Goal: Task Accomplishment & Management: Complete application form

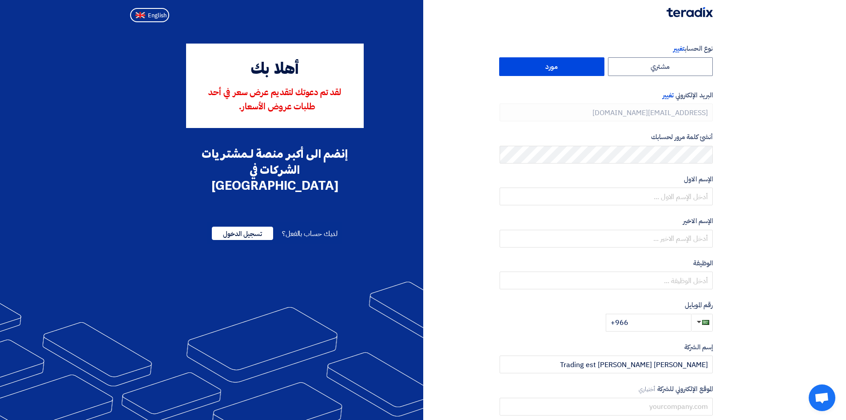
type input "[PHONE_NUMBER]"
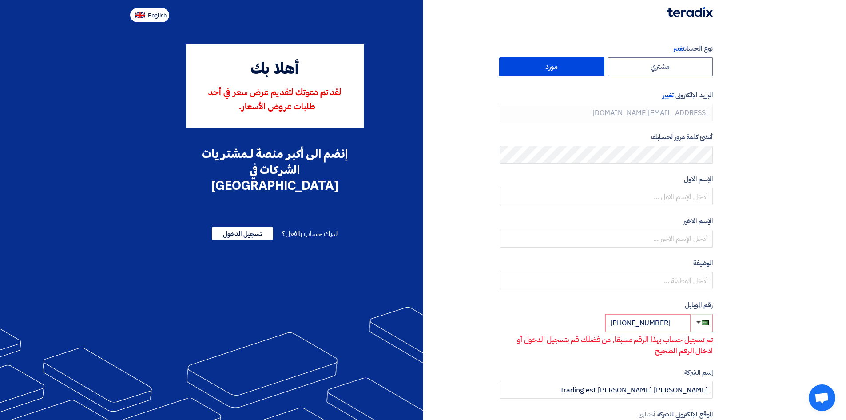
click at [138, 15] on img at bounding box center [140, 15] width 10 height 7
type input "Register"
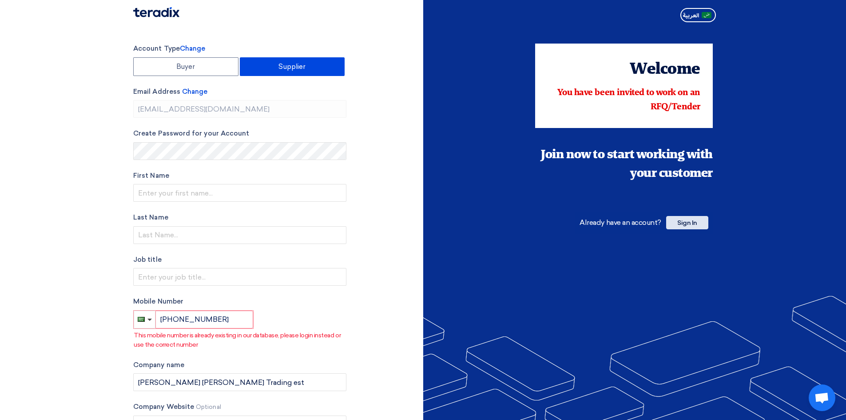
click at [688, 220] on span "Sign In" at bounding box center [687, 222] width 42 height 13
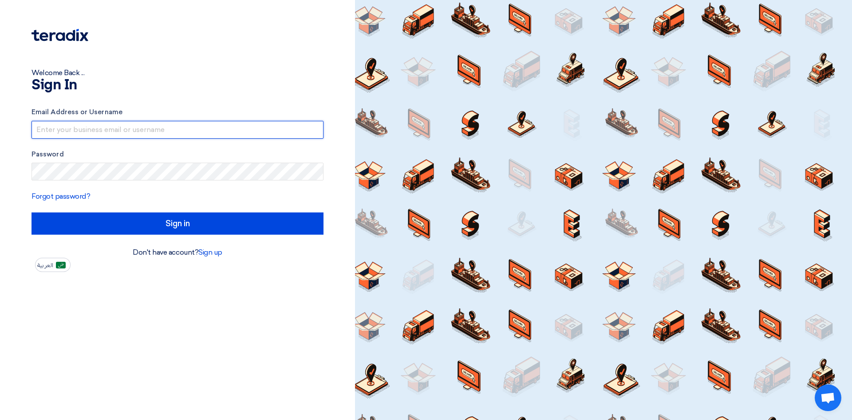
click at [108, 138] on input "text" at bounding box center [178, 130] width 292 height 18
click at [75, 131] on input "text" at bounding box center [178, 130] width 292 height 18
type input "S"
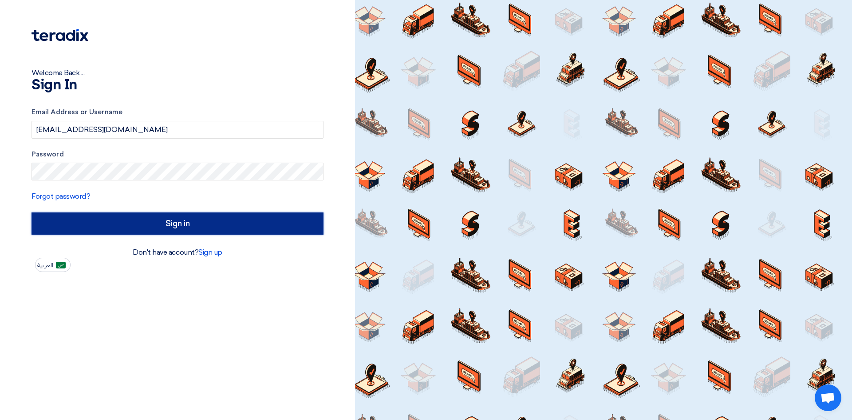
click at [113, 226] on input "Sign in" at bounding box center [178, 223] width 292 height 22
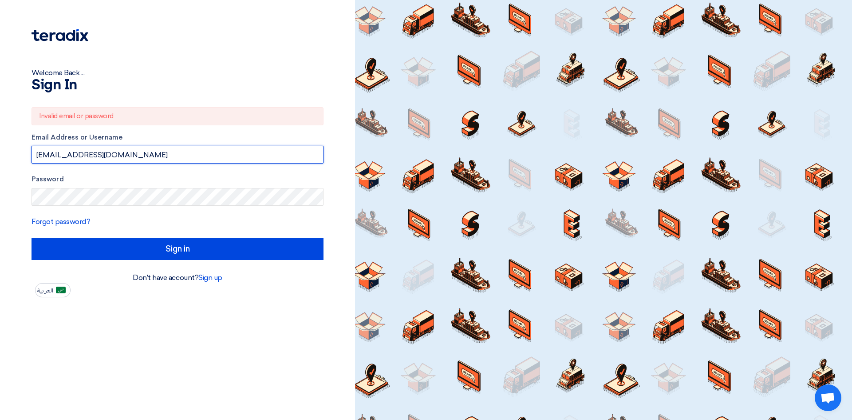
click at [184, 149] on input "[EMAIL_ADDRESS][DOMAIN_NAME]" at bounding box center [178, 155] width 292 height 18
type input "[EMAIL_ADDRESS][DOMAIN_NAME]"
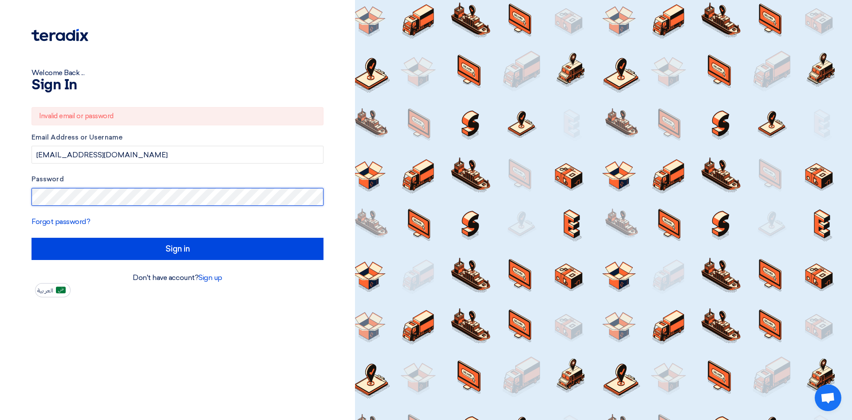
click at [0, 203] on div "Welcome Back ... Sign In Invalid email or password Email Address or Username [E…" at bounding box center [177, 210] width 355 height 420
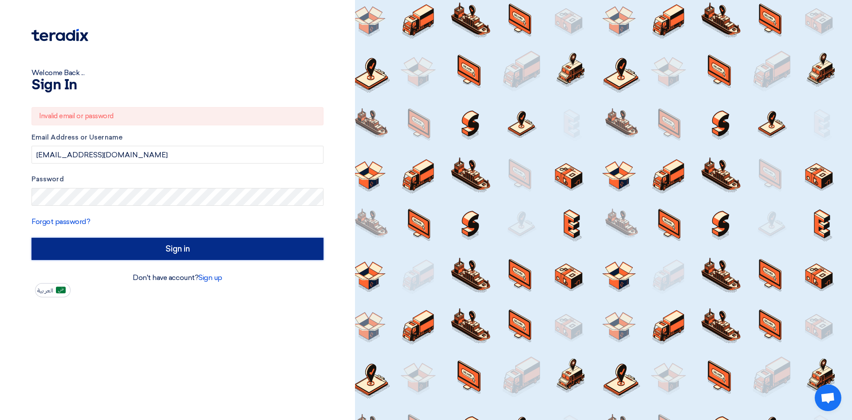
click at [147, 244] on input "Sign in" at bounding box center [178, 249] width 292 height 22
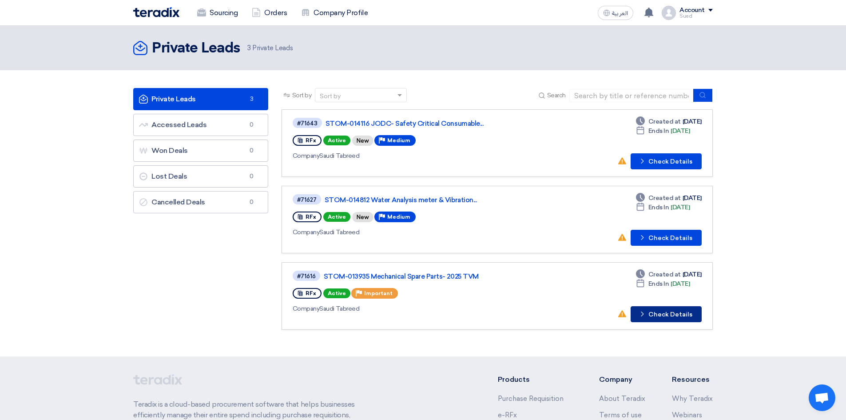
click at [646, 313] on icon "Check details" at bounding box center [642, 313] width 8 height 8
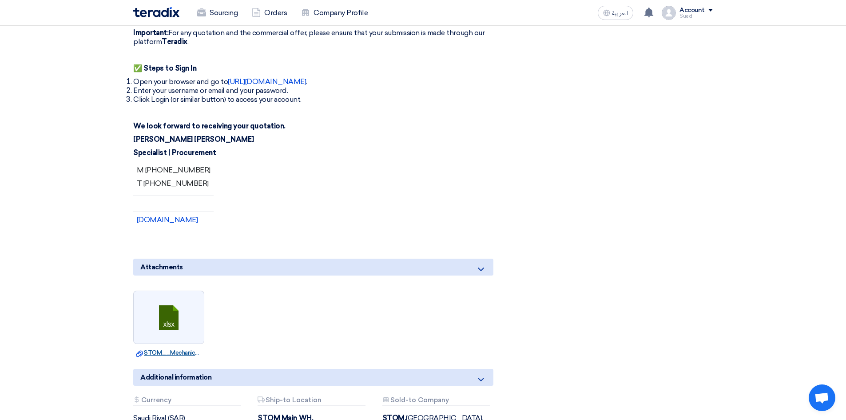
scroll to position [1950, 0]
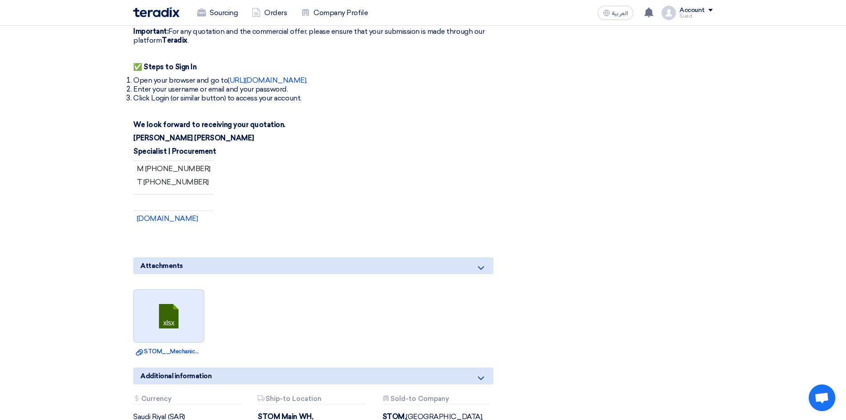
click at [168, 289] on link at bounding box center [169, 315] width 71 height 53
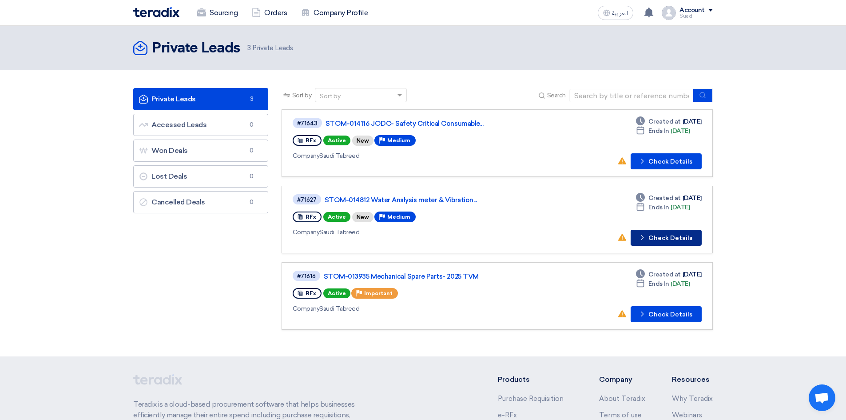
click at [646, 237] on icon "Check details" at bounding box center [642, 237] width 8 height 8
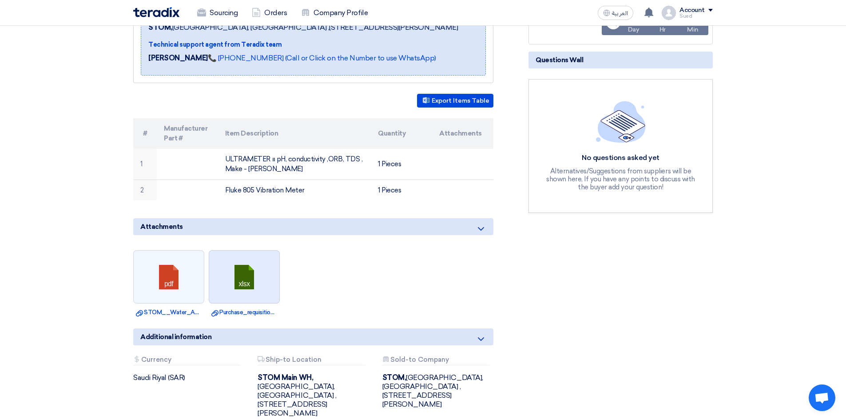
scroll to position [178, 0]
click at [245, 289] on link at bounding box center [244, 277] width 71 height 53
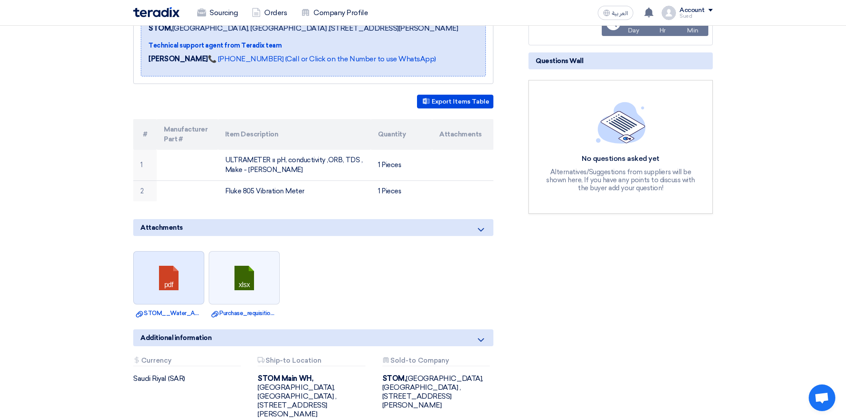
click at [175, 291] on link at bounding box center [169, 277] width 71 height 53
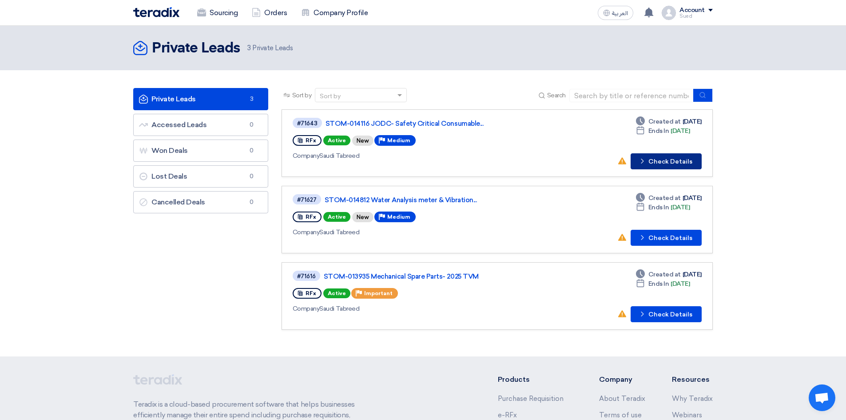
click at [665, 161] on button "Check details Check Details" at bounding box center [665, 161] width 71 height 16
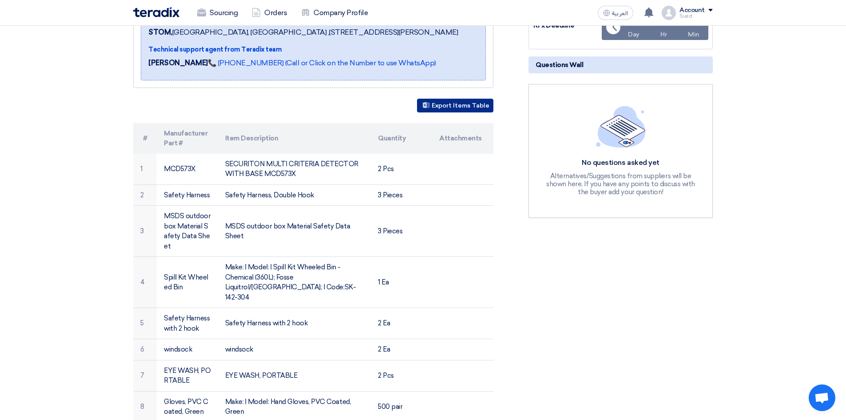
scroll to position [177, 0]
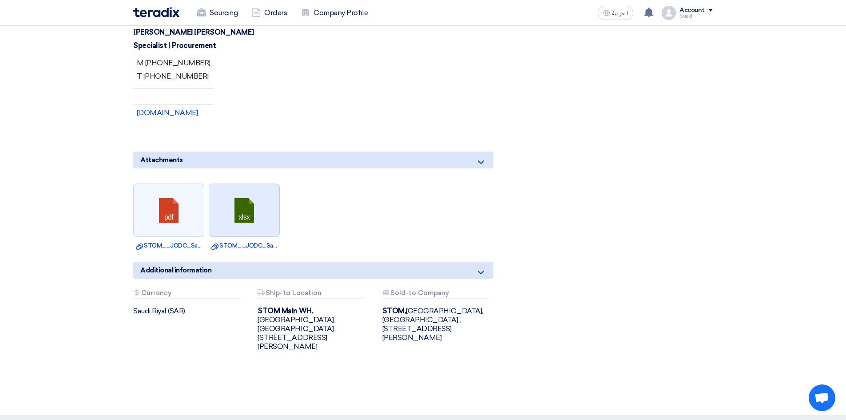
click at [247, 196] on link at bounding box center [244, 210] width 71 height 53
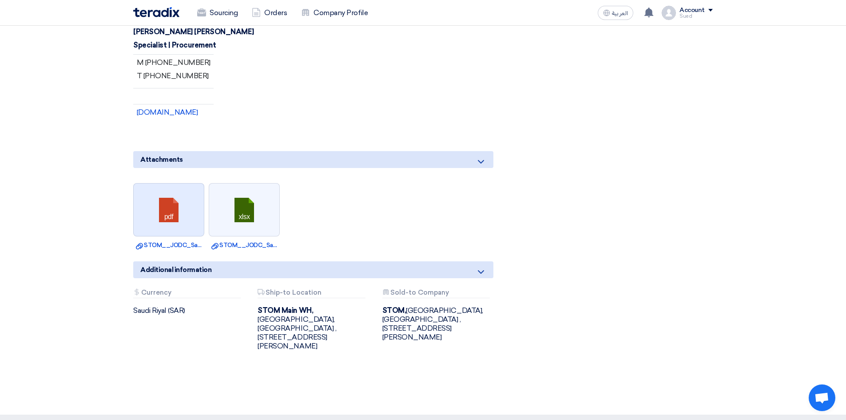
click at [159, 186] on link at bounding box center [169, 209] width 71 height 53
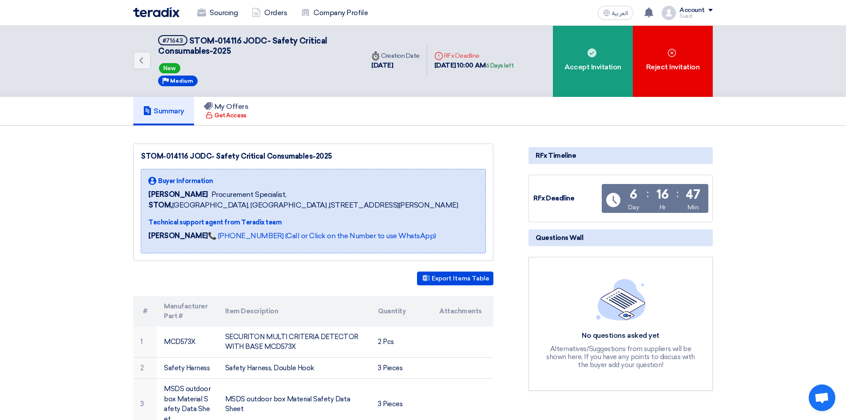
scroll to position [0, 0]
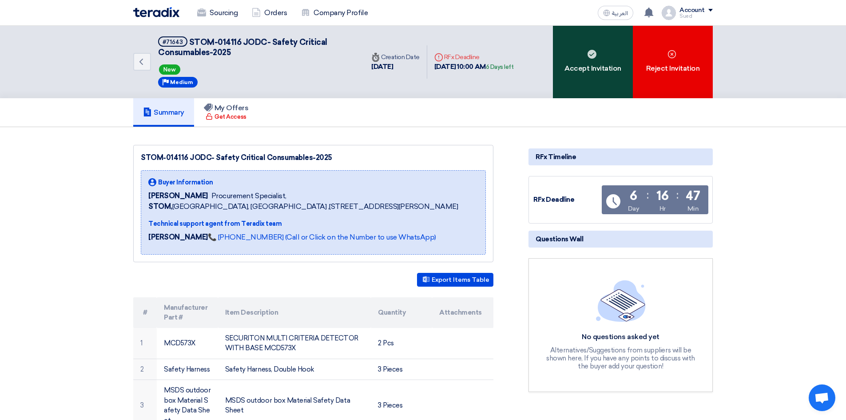
click at [598, 58] on div "Accept Invitation" at bounding box center [593, 62] width 80 height 72
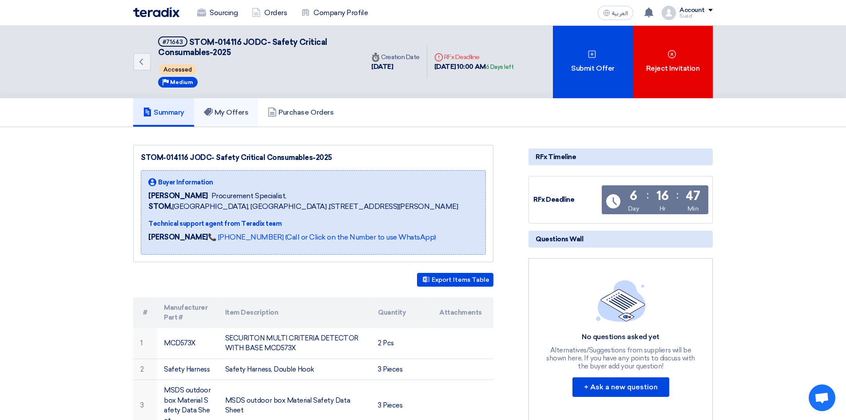
click at [233, 115] on h5 "My Offers" at bounding box center [226, 112] width 45 height 9
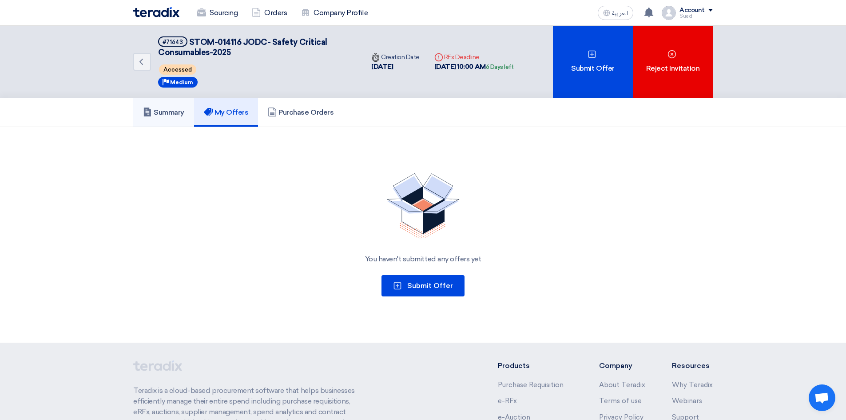
click at [169, 114] on h5 "Summary" at bounding box center [163, 112] width 41 height 9
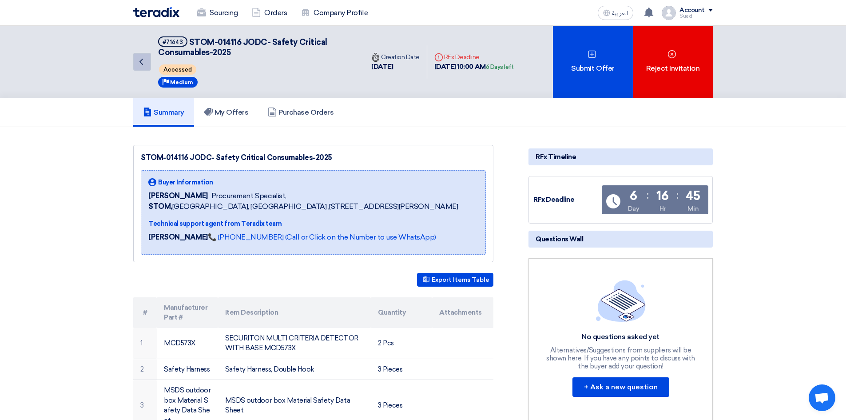
click at [143, 61] on icon "Back" at bounding box center [141, 61] width 11 height 11
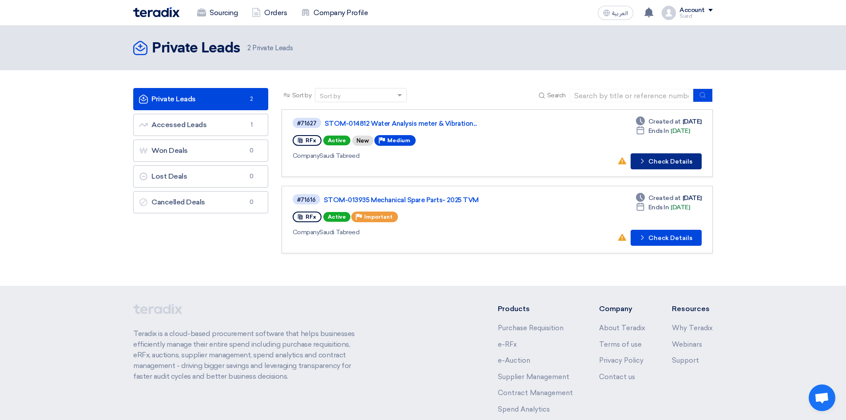
click at [641, 161] on icon "Check details" at bounding box center [642, 161] width 8 height 8
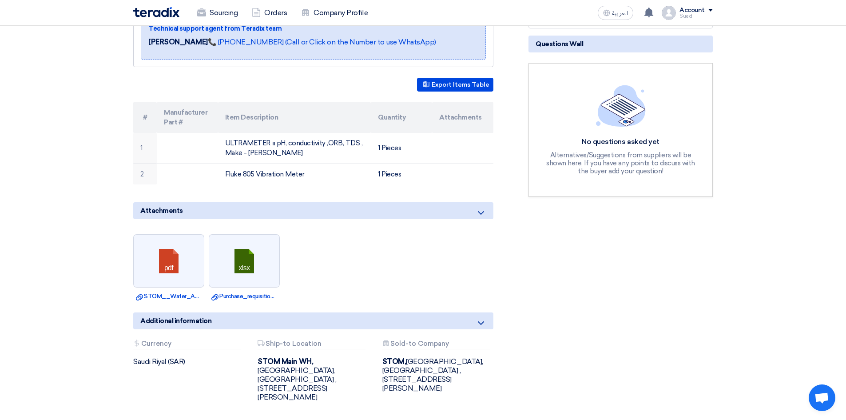
scroll to position [193, 0]
